Goal: Information Seeking & Learning: Learn about a topic

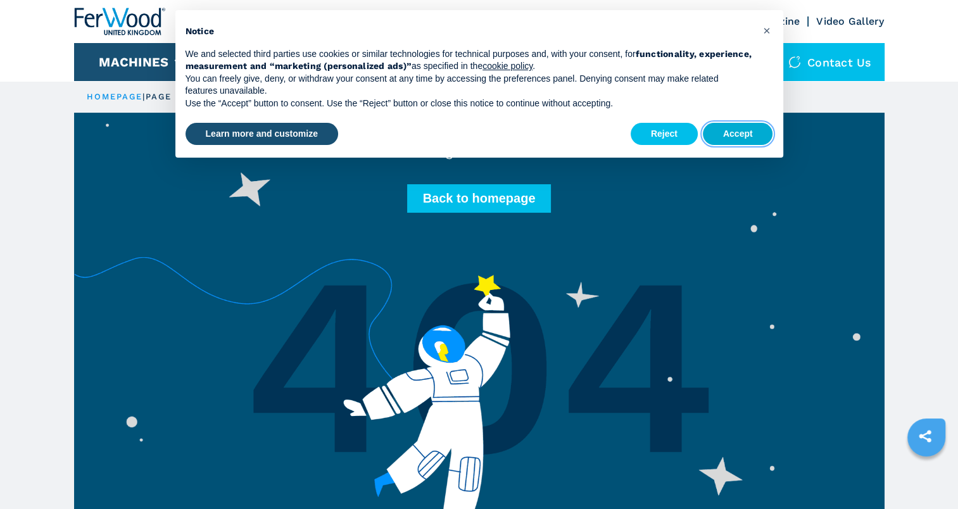
click at [740, 135] on button "Accept" at bounding box center [738, 134] width 70 height 23
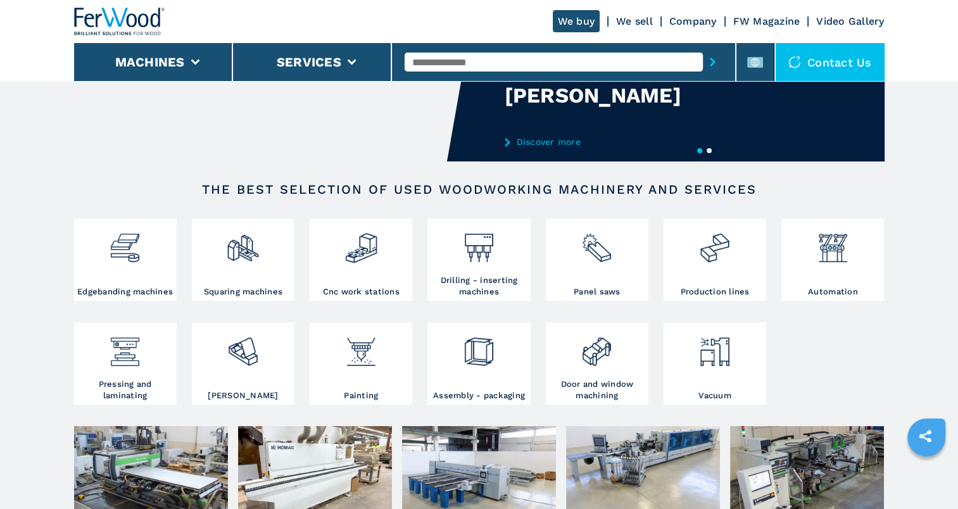
scroll to position [127, 0]
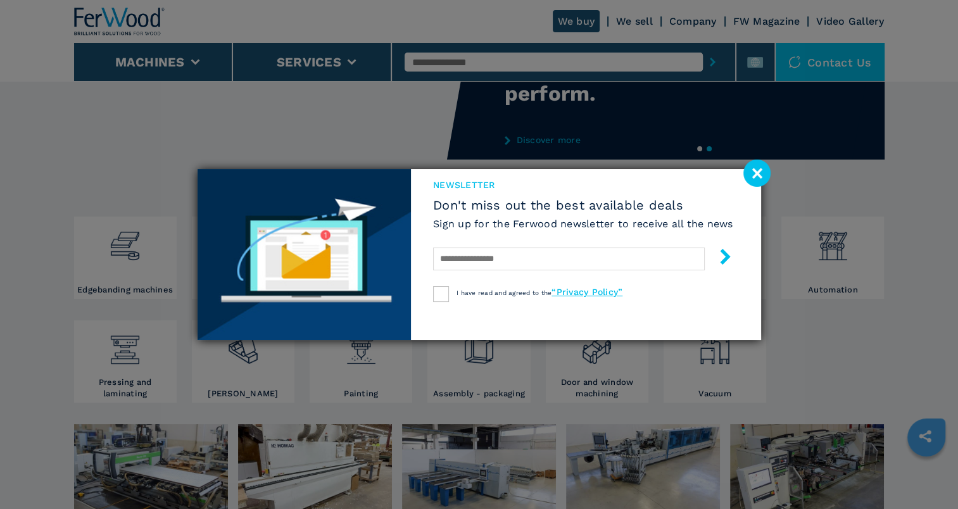
click at [756, 167] on image at bounding box center [756, 173] width 27 height 27
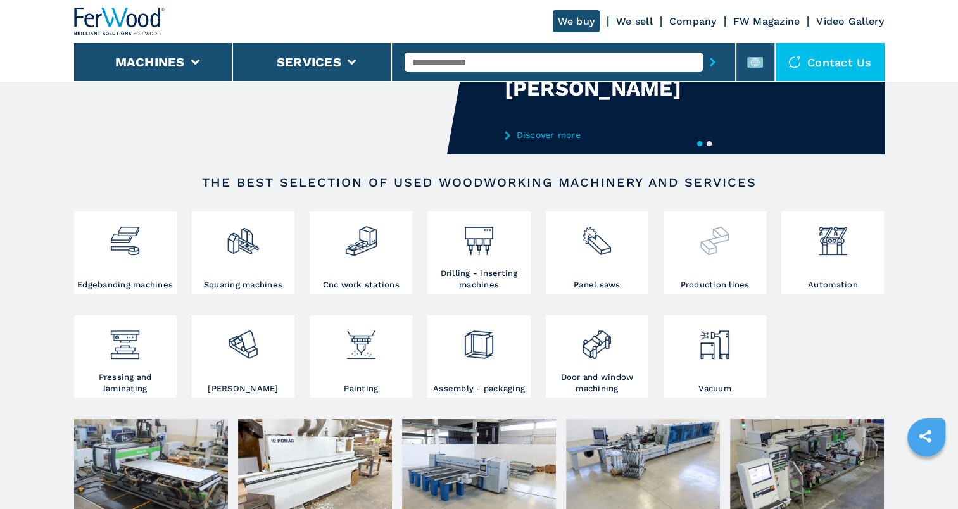
scroll to position [63, 0]
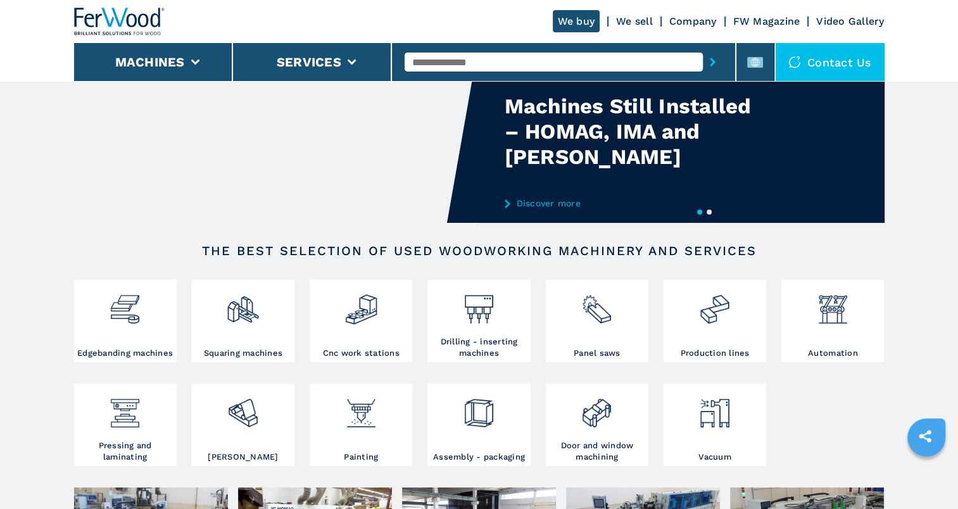
click at [534, 62] on input "text" at bounding box center [554, 62] width 298 height 19
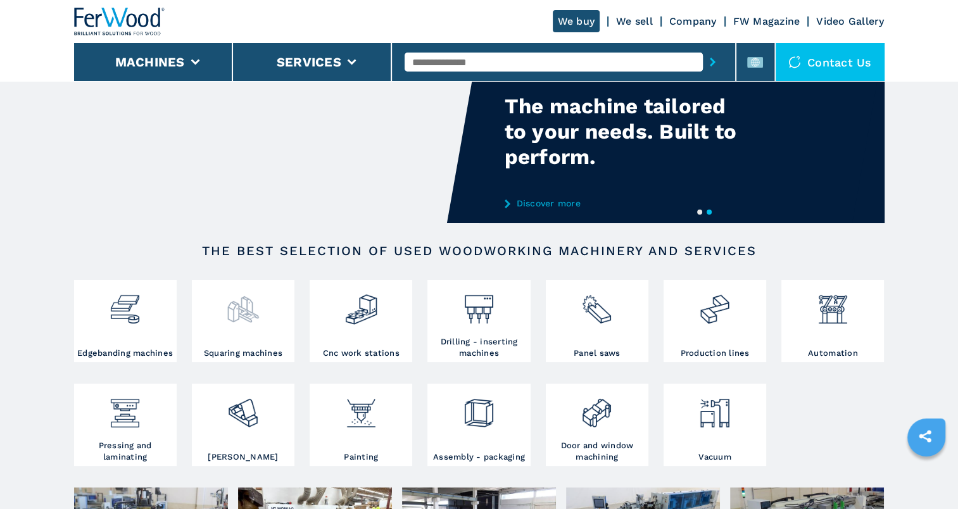
click at [233, 296] on img at bounding box center [243, 304] width 34 height 43
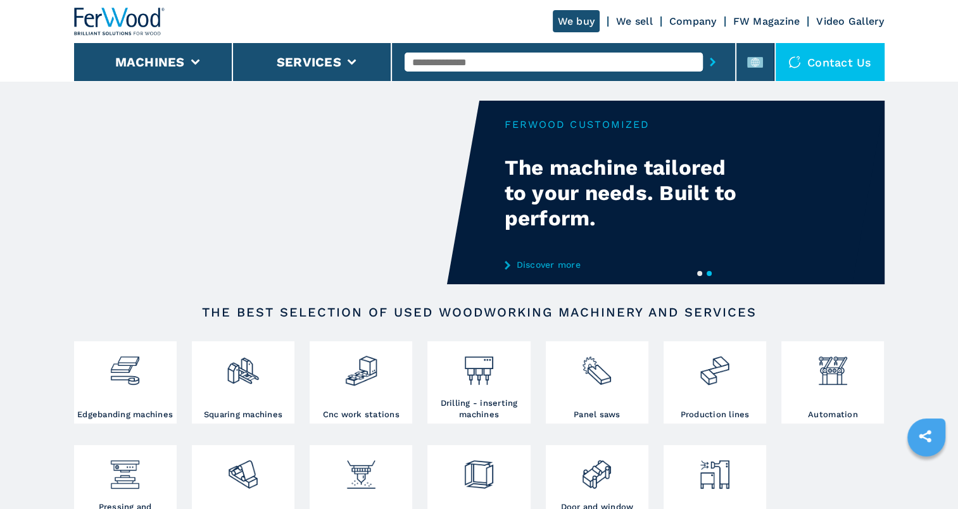
scroll to position [0, 0]
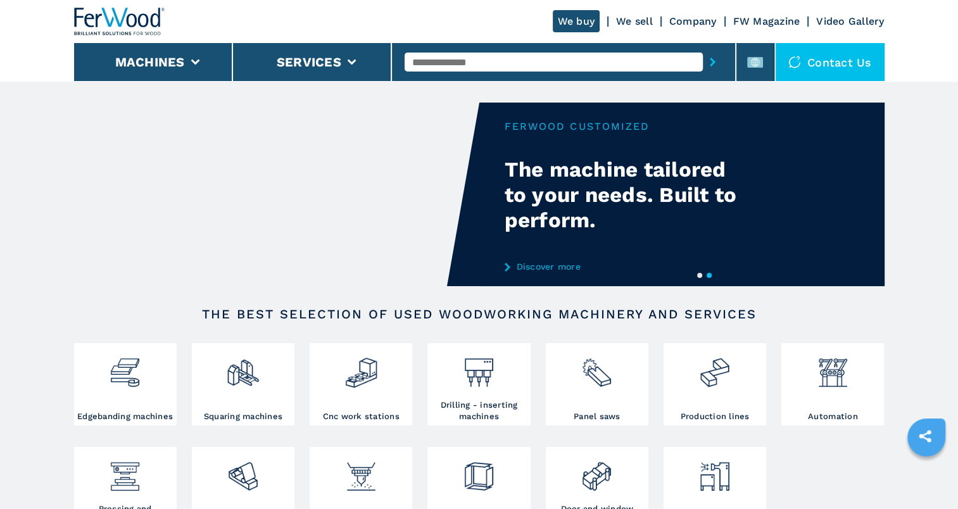
click at [474, 61] on input "text" at bounding box center [554, 62] width 298 height 19
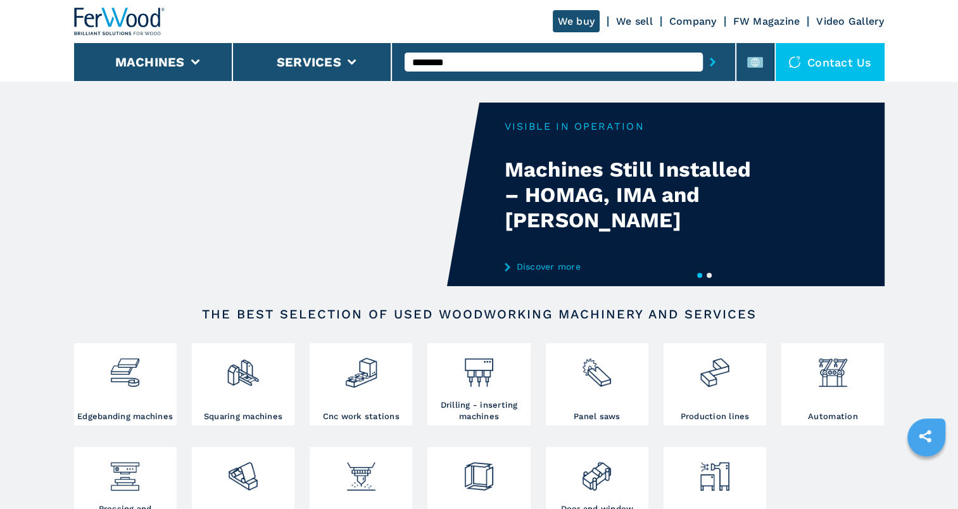
type input "********"
click at [712, 58] on icon "submit-button" at bounding box center [713, 62] width 6 height 9
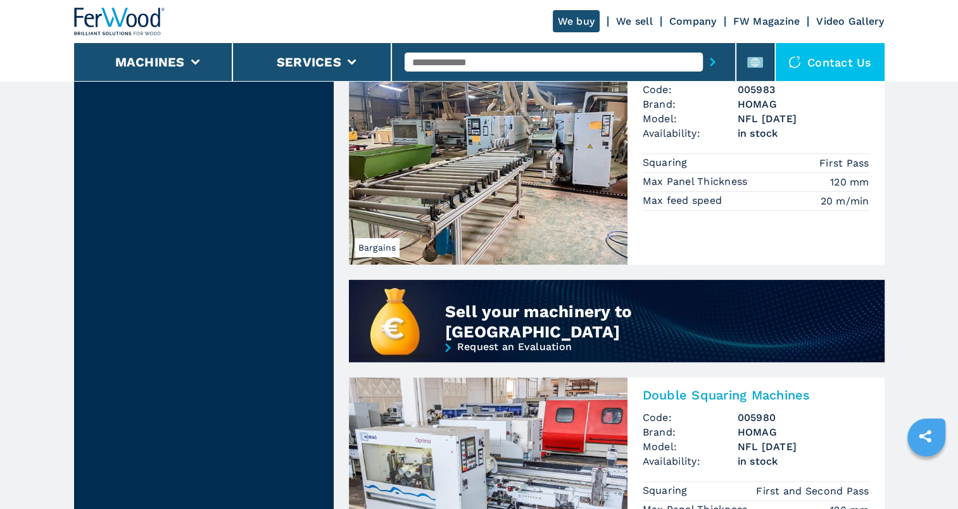
scroll to position [633, 0]
